Goal: Task Accomplishment & Management: Manage account settings

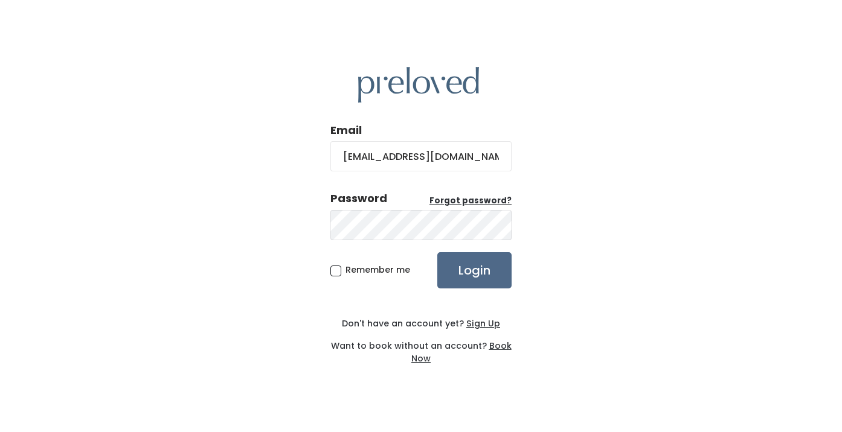
type input "[EMAIL_ADDRESS][DOMAIN_NAME]"
click at [474, 270] on input "Login" at bounding box center [474, 270] width 74 height 36
click at [499, 273] on input "Login" at bounding box center [474, 270] width 74 height 36
click at [436, 158] on input "[EMAIL_ADDRESS][DOMAIN_NAME]" at bounding box center [420, 156] width 181 height 30
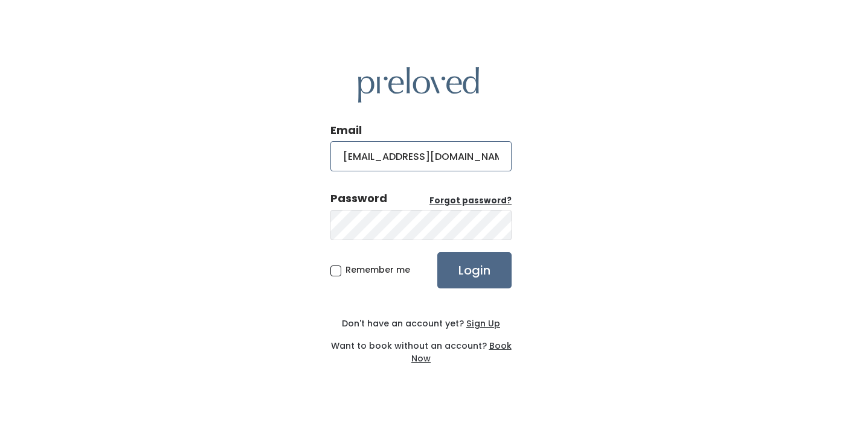
click at [436, 158] on input "[EMAIL_ADDRESS][DOMAIN_NAME]" at bounding box center [420, 156] width 181 height 30
type input "[EMAIL_ADDRESS][DOMAIN_NAME]"
click at [474, 270] on input "Login" at bounding box center [474, 270] width 74 height 36
